Goal: Task Accomplishment & Management: Use online tool/utility

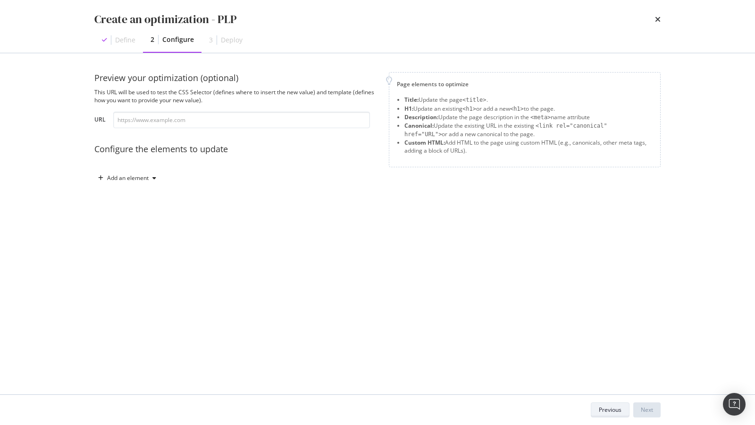
click at [594, 410] on button "Previous" at bounding box center [610, 410] width 39 height 15
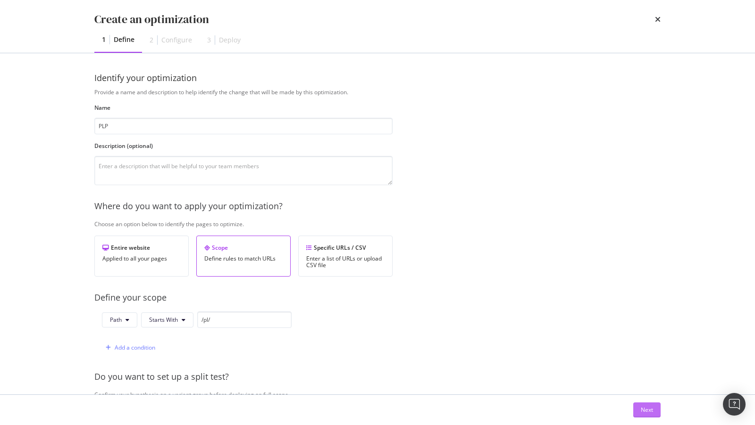
click at [646, 412] on div "Next" at bounding box center [647, 410] width 12 height 8
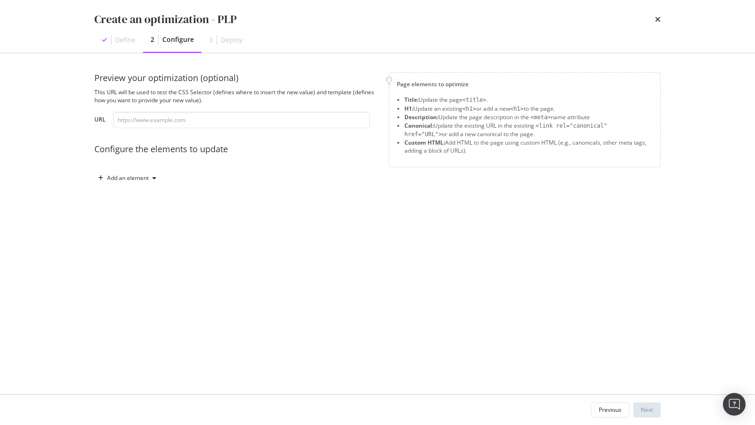
click at [139, 192] on div "Preview your optimization (optional) This URL will be used to test the CSS Sele…" at bounding box center [377, 138] width 566 height 133
click at [139, 179] on div "Add an element" at bounding box center [128, 178] width 42 height 6
click at [143, 208] on div "H1" at bounding box center [132, 212] width 64 height 12
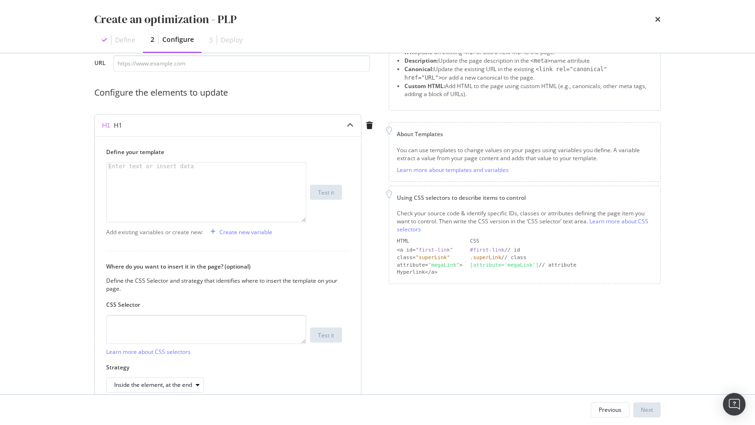
scroll to position [64, 0]
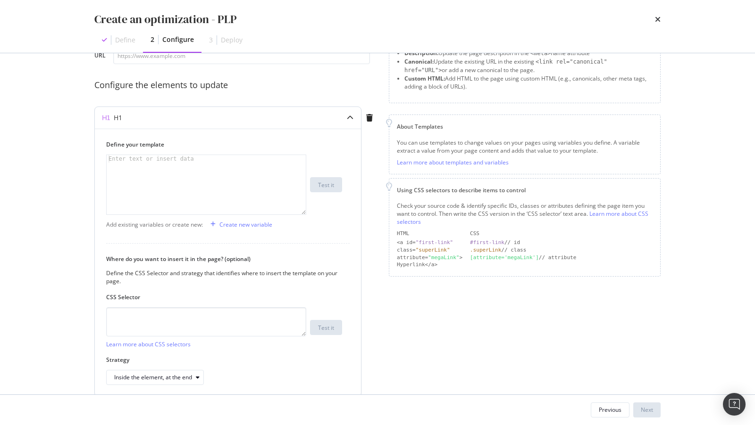
click at [349, 115] on icon "modal" at bounding box center [350, 118] width 7 height 7
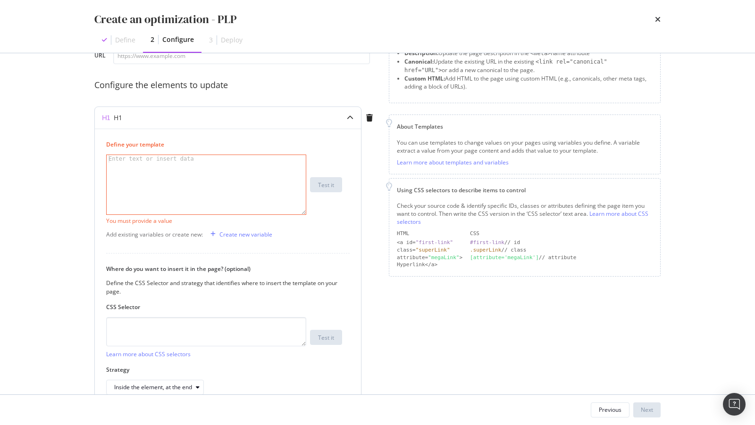
click at [348, 121] on div "modal" at bounding box center [350, 118] width 22 height 22
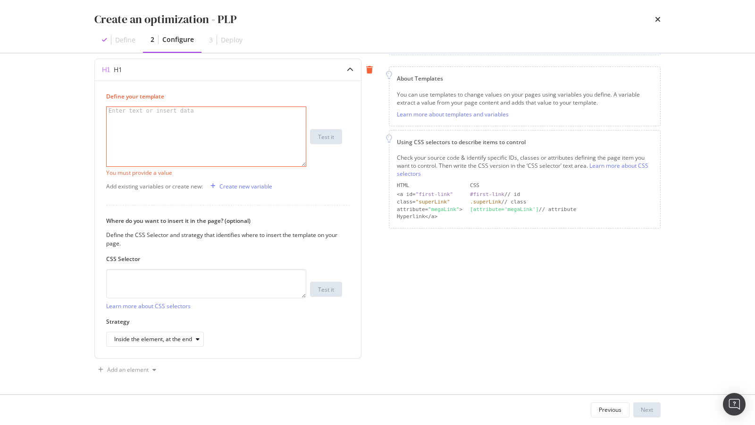
click at [366, 68] on icon "modal" at bounding box center [369, 70] width 7 height 8
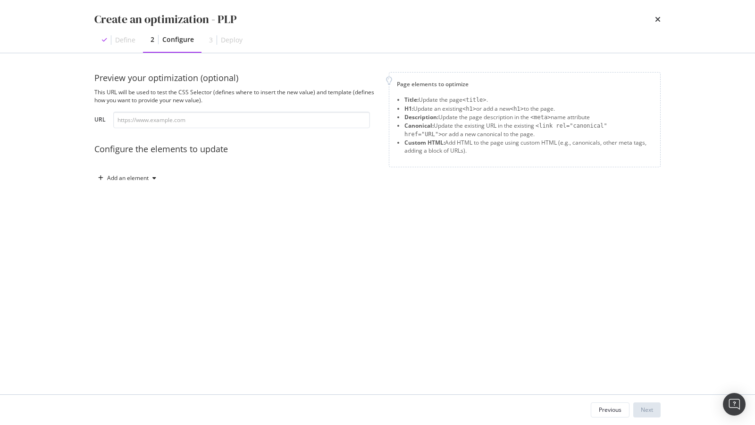
scroll to position [0, 0]
click at [147, 183] on div "Add an element" at bounding box center [127, 178] width 66 height 14
click at [127, 212] on div "H1" at bounding box center [132, 212] width 64 height 12
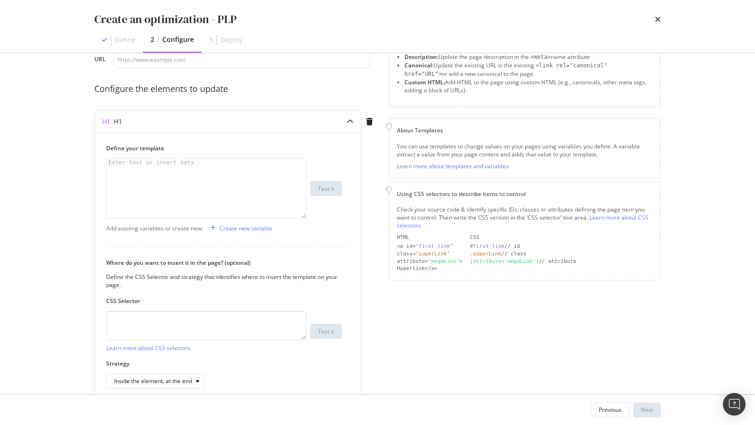
scroll to position [65, 0]
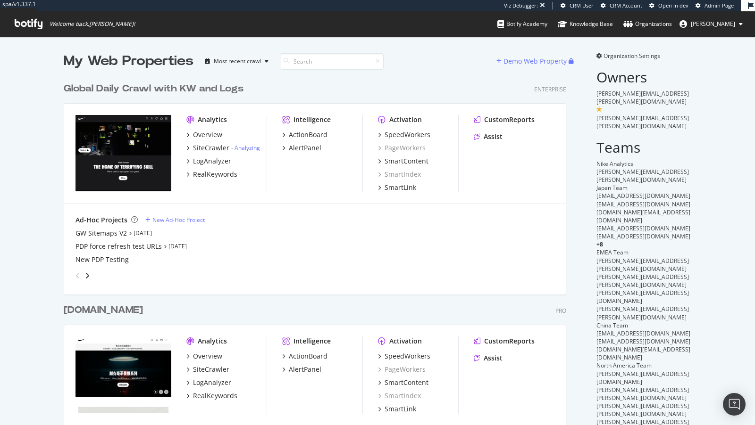
scroll to position [552, 510]
click at [407, 133] on div "SpeedWorkers" at bounding box center [407, 134] width 46 height 9
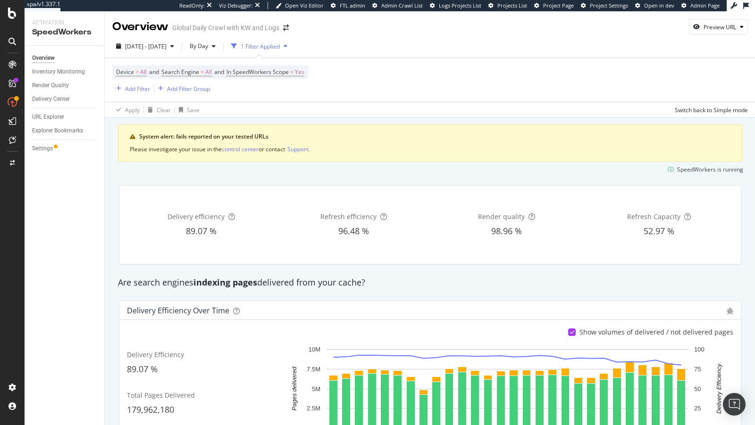
scroll to position [49, 0]
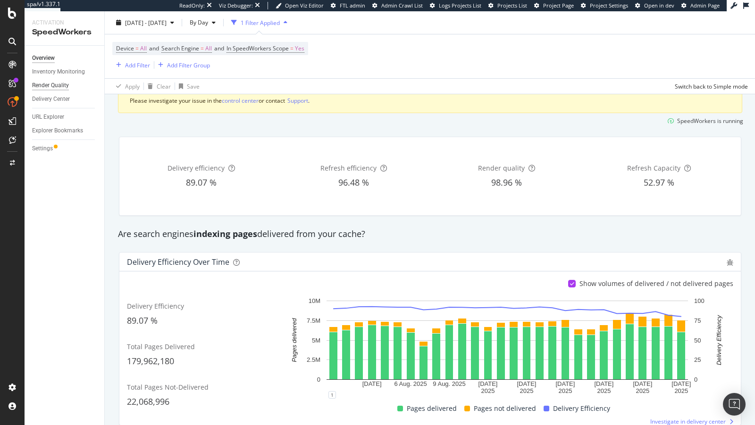
click at [56, 88] on div "Render Quality" at bounding box center [50, 86] width 37 height 10
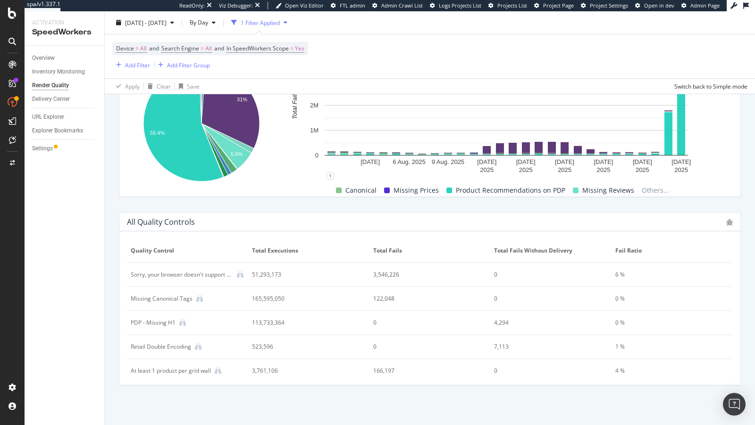
scroll to position [338, 0]
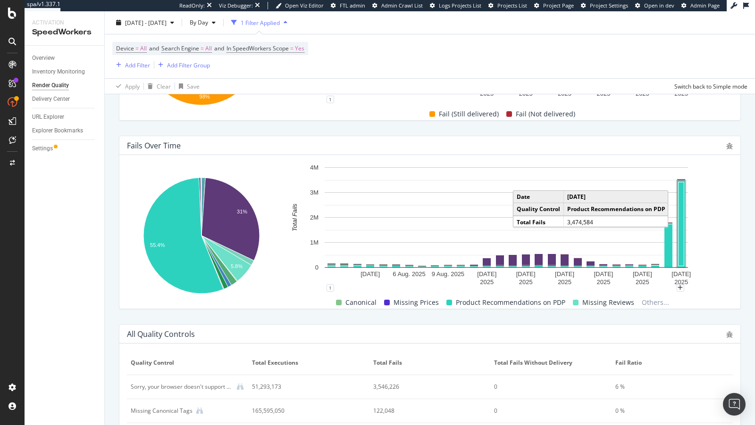
click at [680, 237] on rect "A chart." at bounding box center [681, 225] width 6 height 84
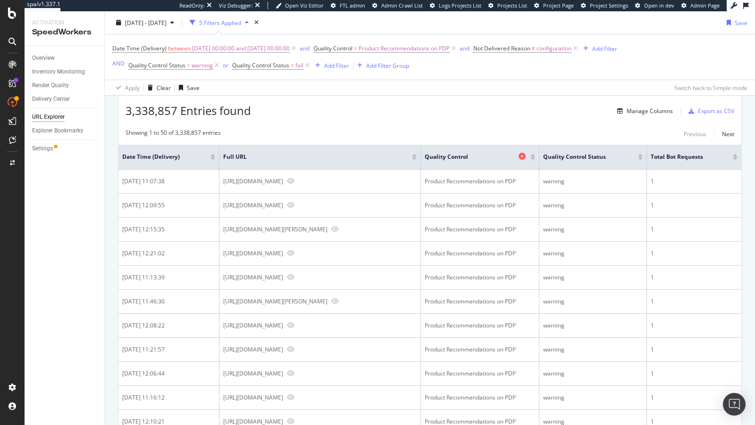
scroll to position [241, 0]
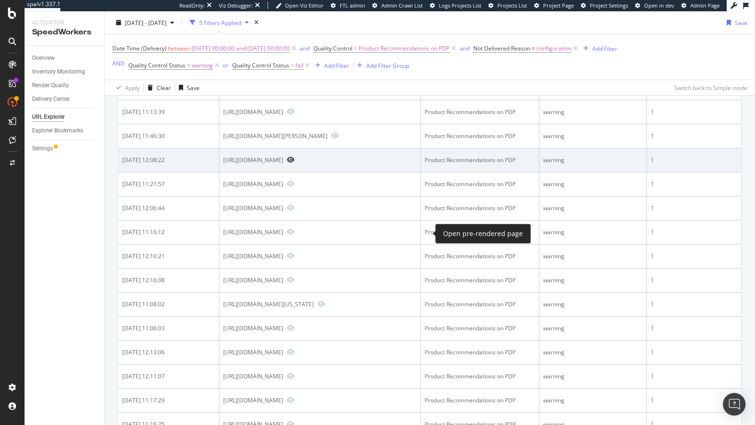
click at [294, 163] on icon "Preview https://www.nike.com/us/es/t/tenis-de-correr-en-pavimento-pegasus41-tSb…" at bounding box center [291, 160] width 8 height 7
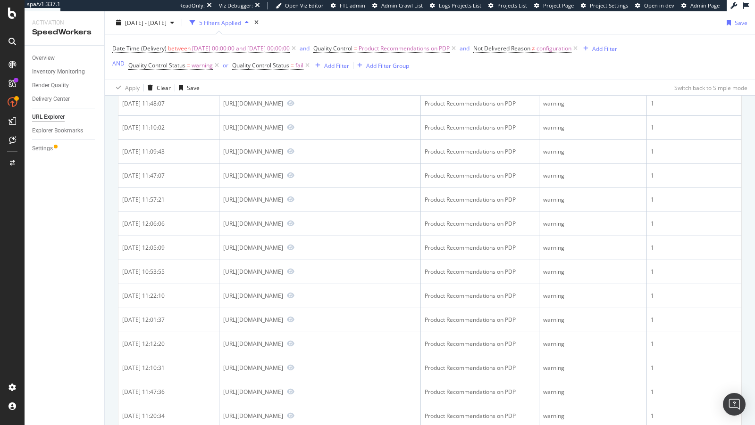
scroll to position [1014, 0]
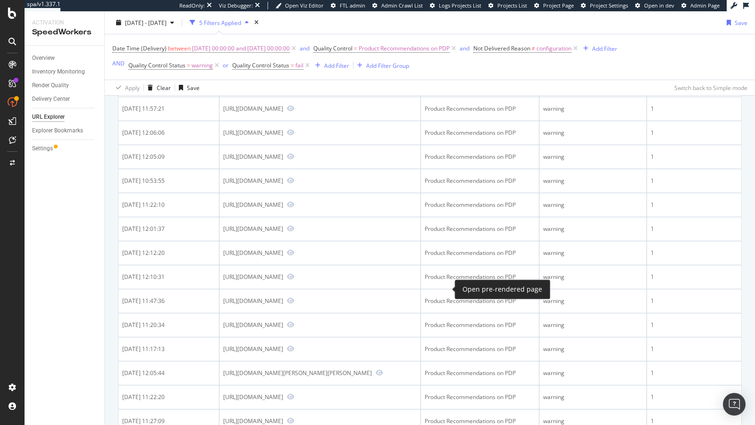
click at [294, 64] on icon "Preview https://www.nike.com/id/t/fc-barcelona-total-90-football-t-shirt-FvbnQT…" at bounding box center [291, 60] width 8 height 7
click at [48, 60] on div "Overview" at bounding box center [43, 58] width 23 height 10
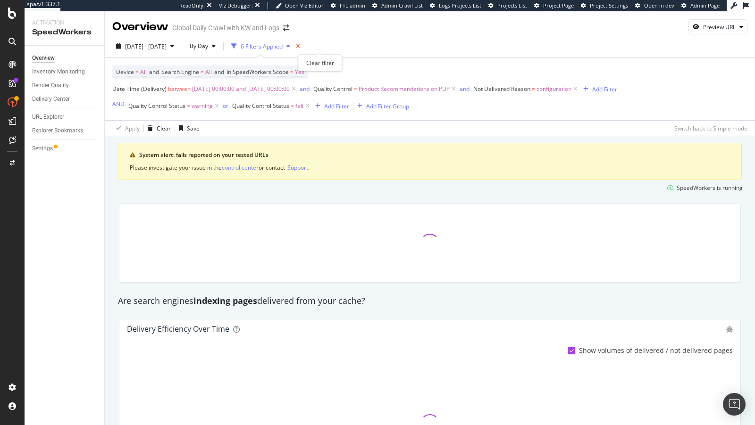
click at [300, 46] on icon "times" at bounding box center [298, 46] width 4 height 6
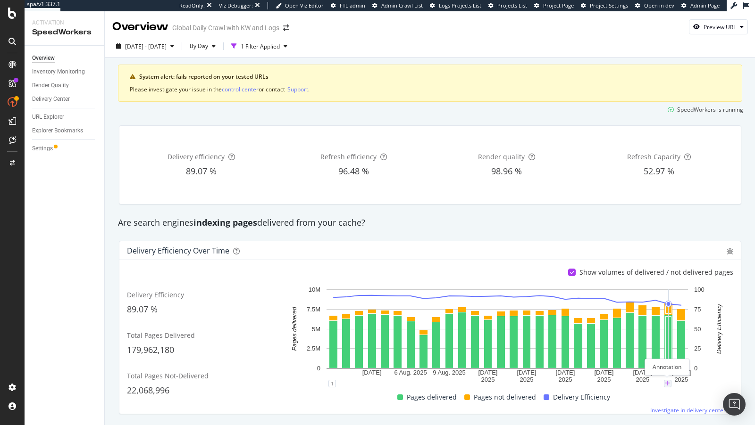
click at [667, 381] on icon "plus" at bounding box center [667, 384] width 5 height 6
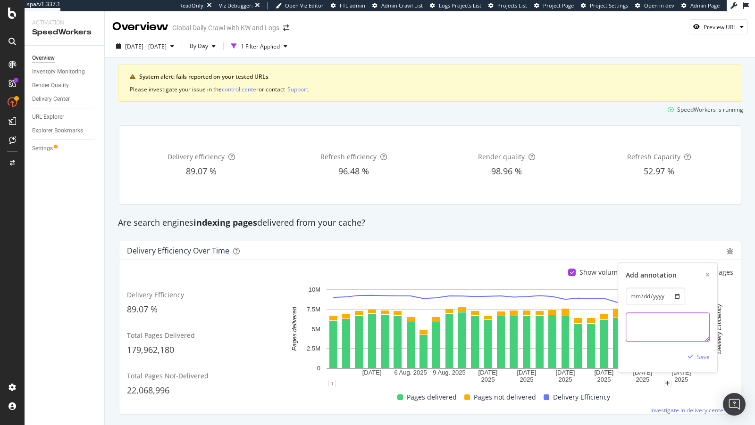
click at [644, 322] on textarea at bounding box center [667, 327] width 84 height 29
paste textarea "August Spam Update"
type textarea "August Spam Update"
click at [699, 358] on div "Save" at bounding box center [703, 357] width 13 height 8
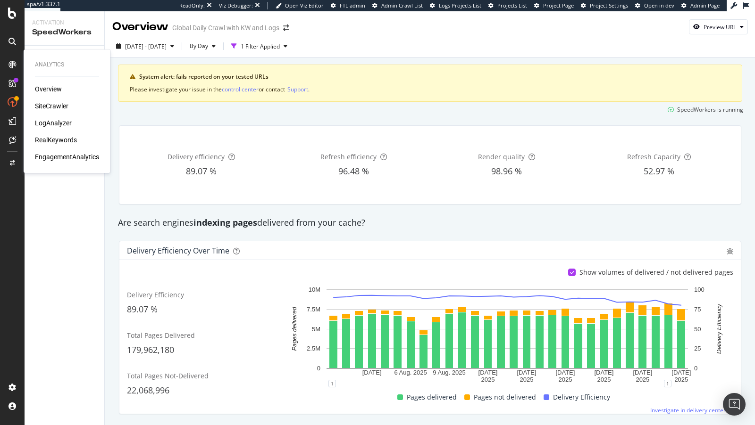
click at [57, 119] on div "LogAnalyzer" at bounding box center [53, 122] width 37 height 9
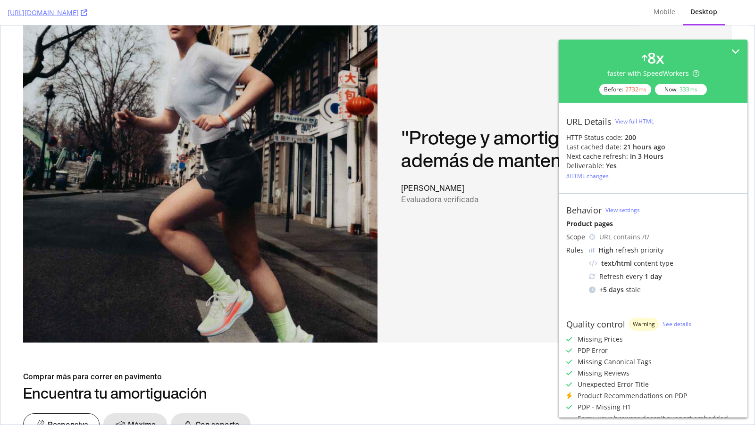
scroll to position [2154, 0]
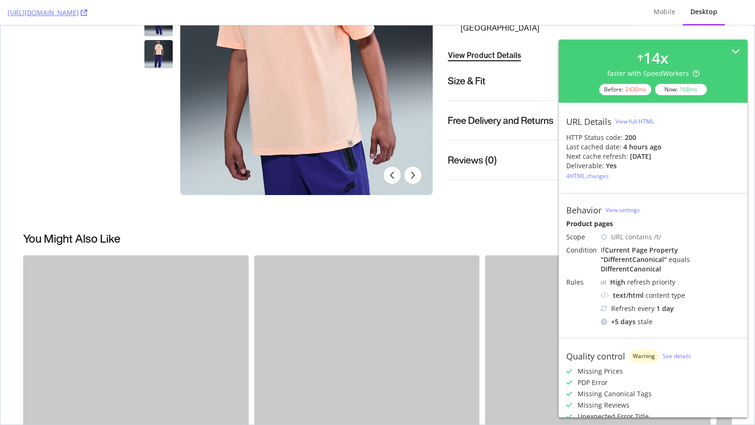
scroll to position [440, 0]
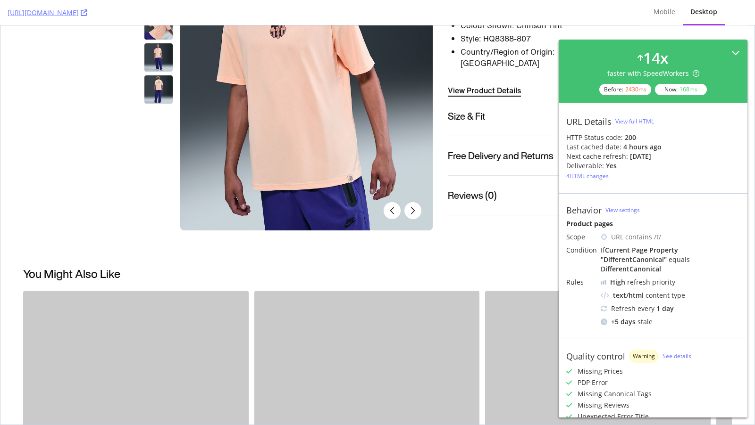
click at [730, 48] on div "14 x faster with SpeedWorkers Before: 2430 ms Now: 168 ms" at bounding box center [653, 71] width 174 height 48
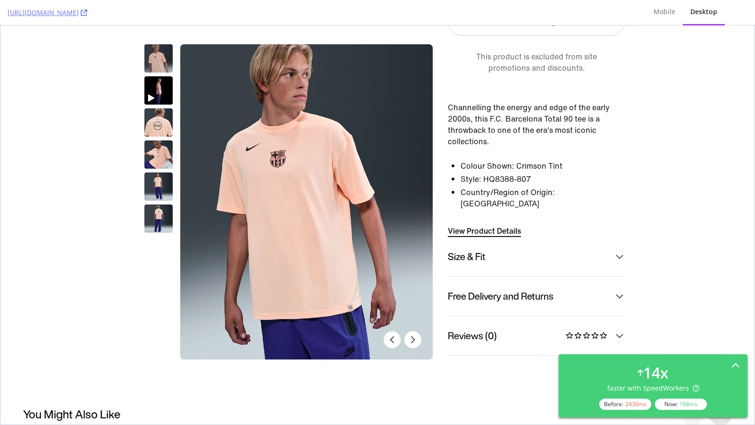
scroll to position [281, 0]
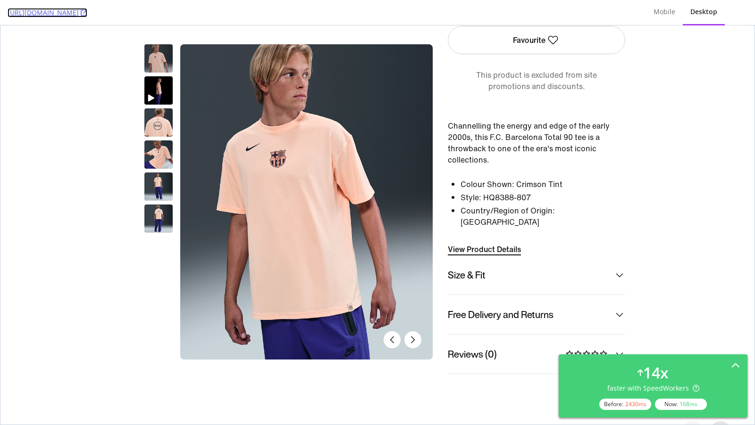
click at [87, 13] on icon at bounding box center [84, 12] width 7 height 7
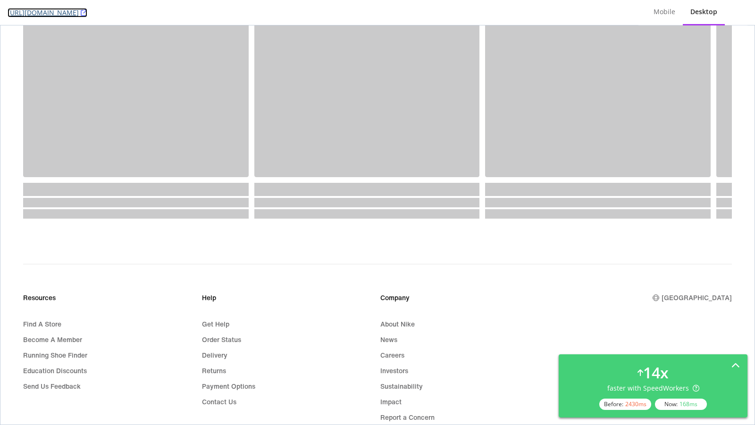
scroll to position [243, 0]
